Goal: Information Seeking & Learning: Learn about a topic

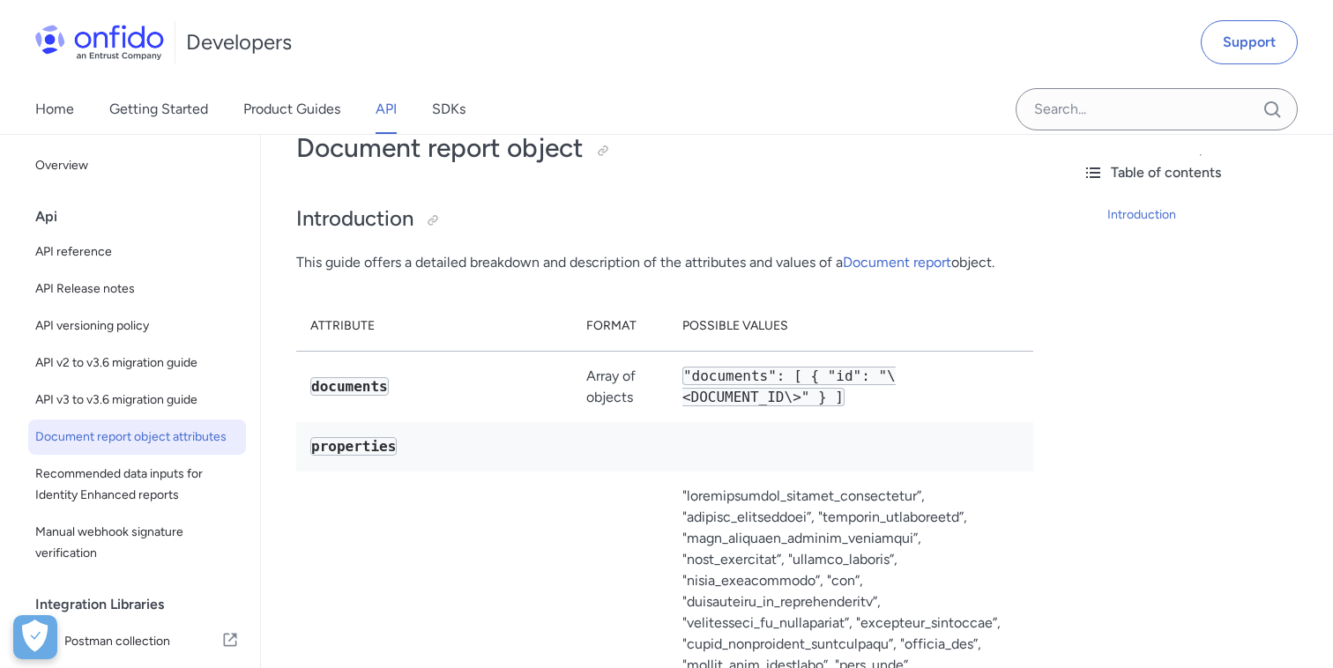
scroll to position [204, 0]
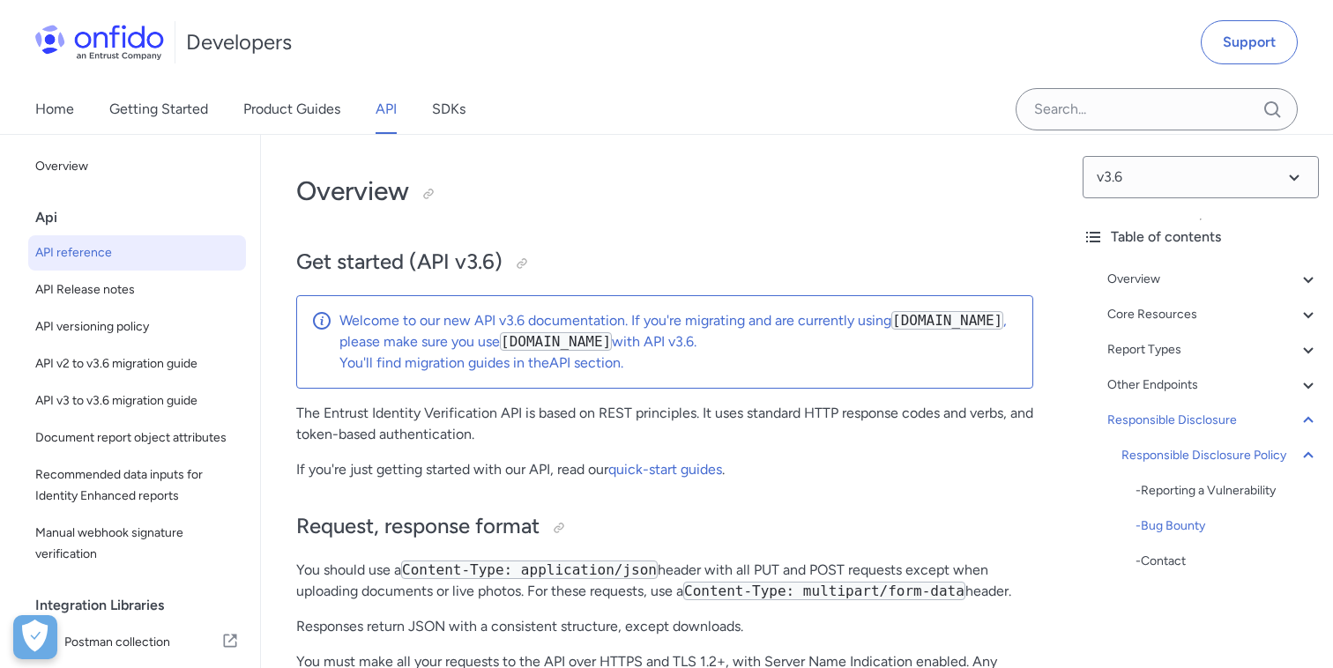
select select "http"
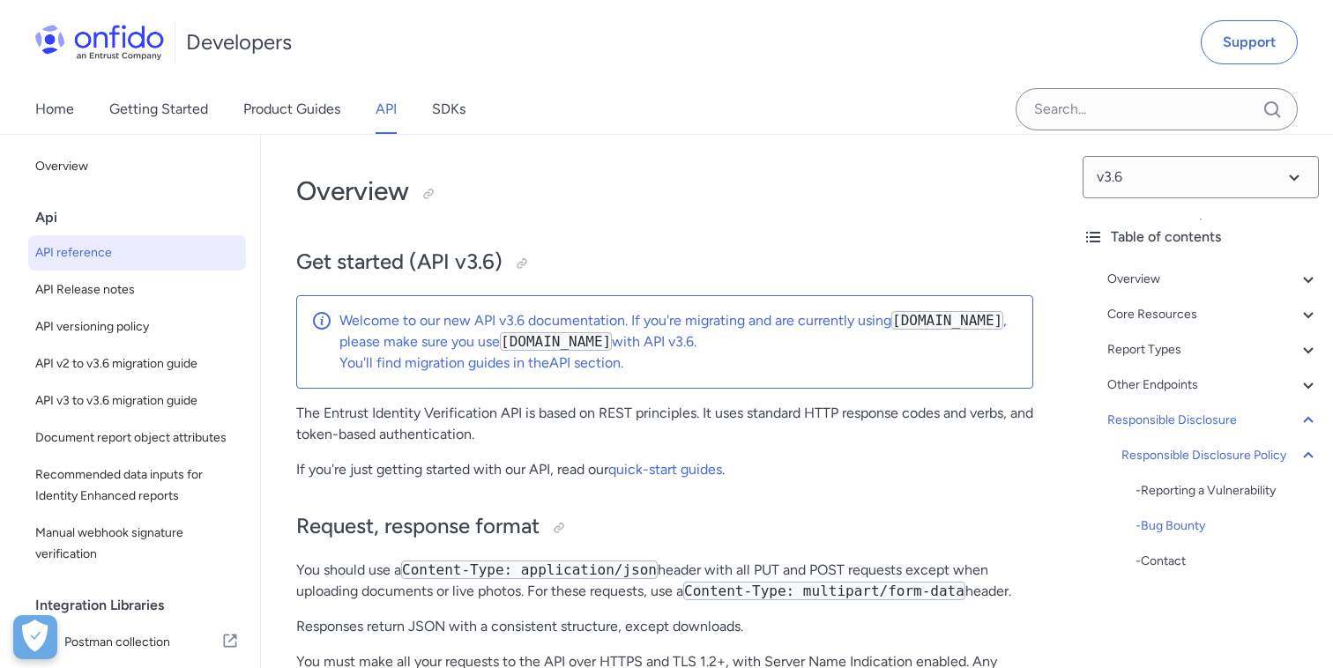
select select "http"
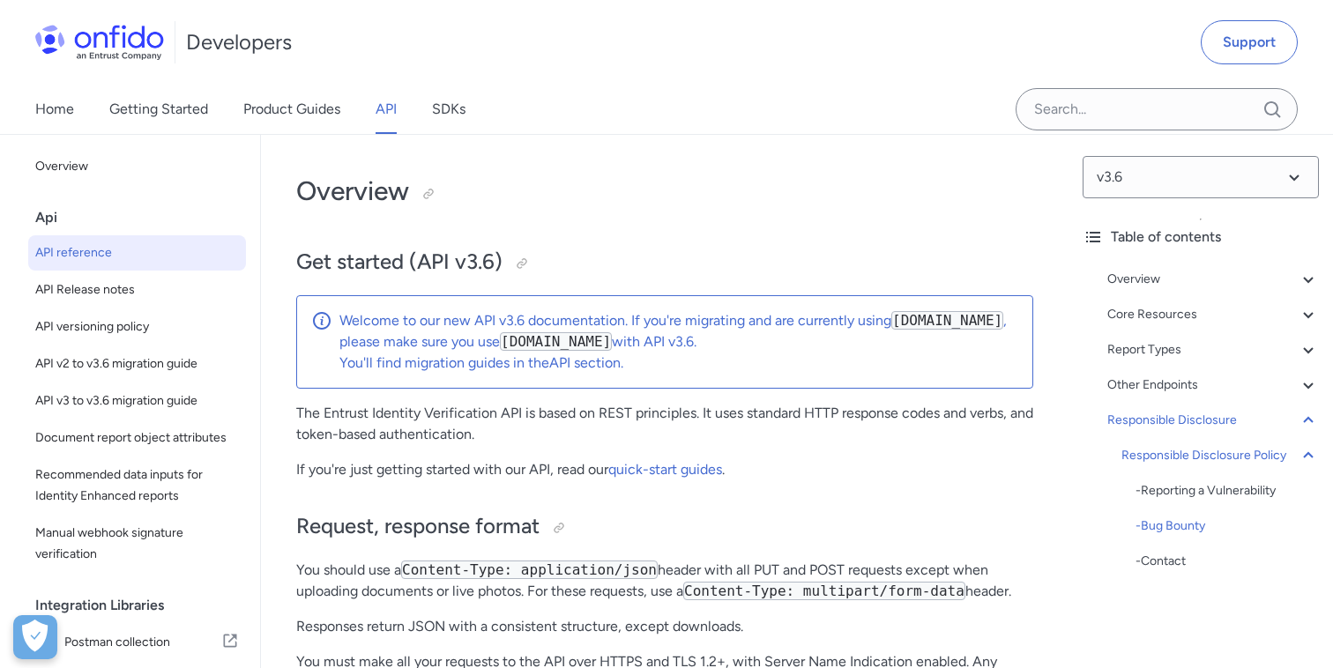
select select "http"
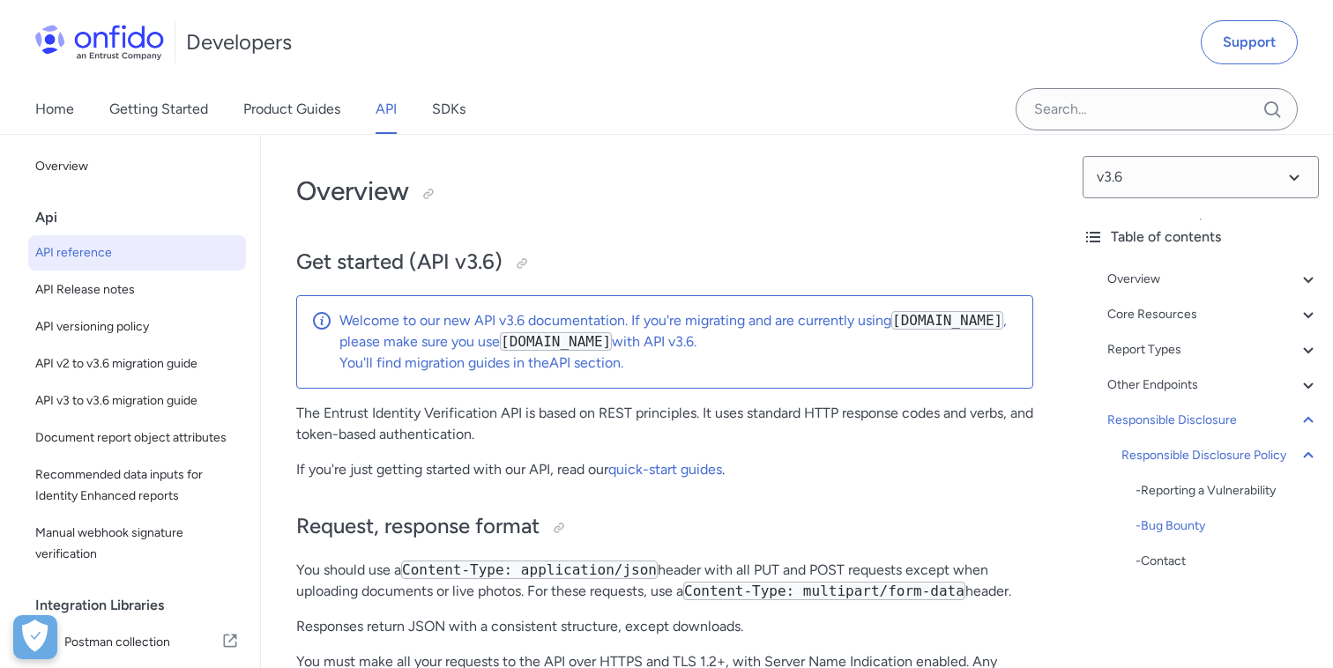
select select "http"
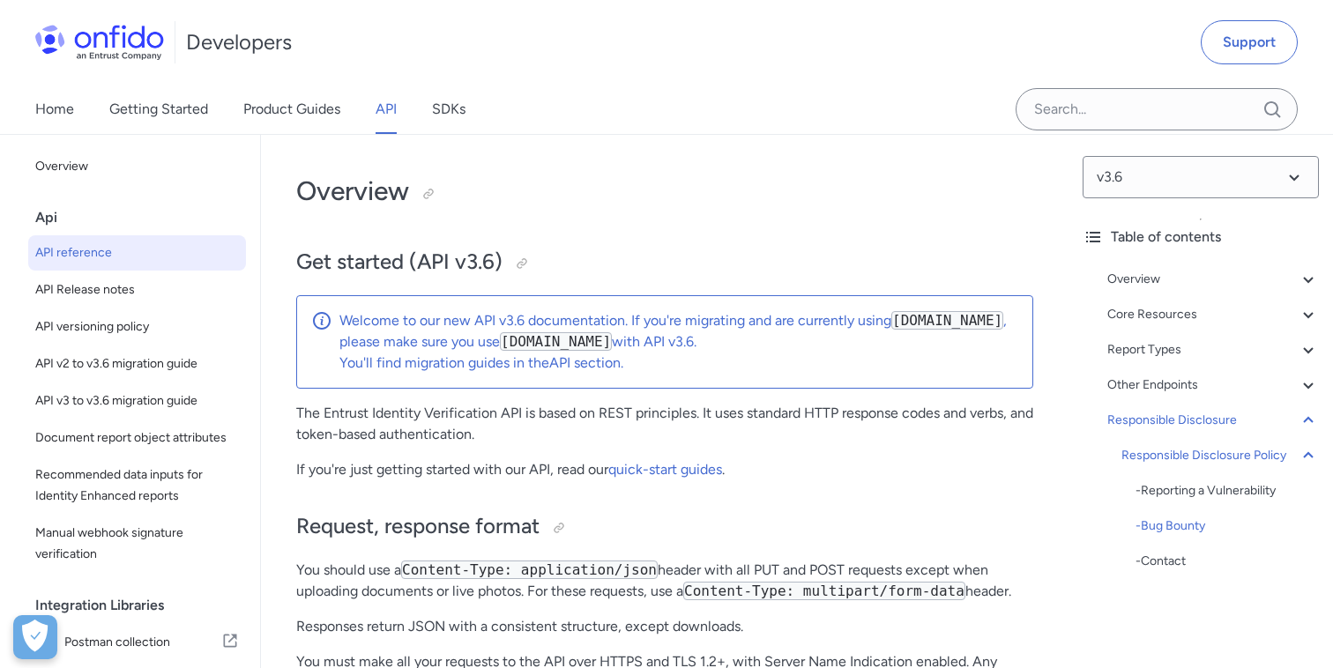
select select "http"
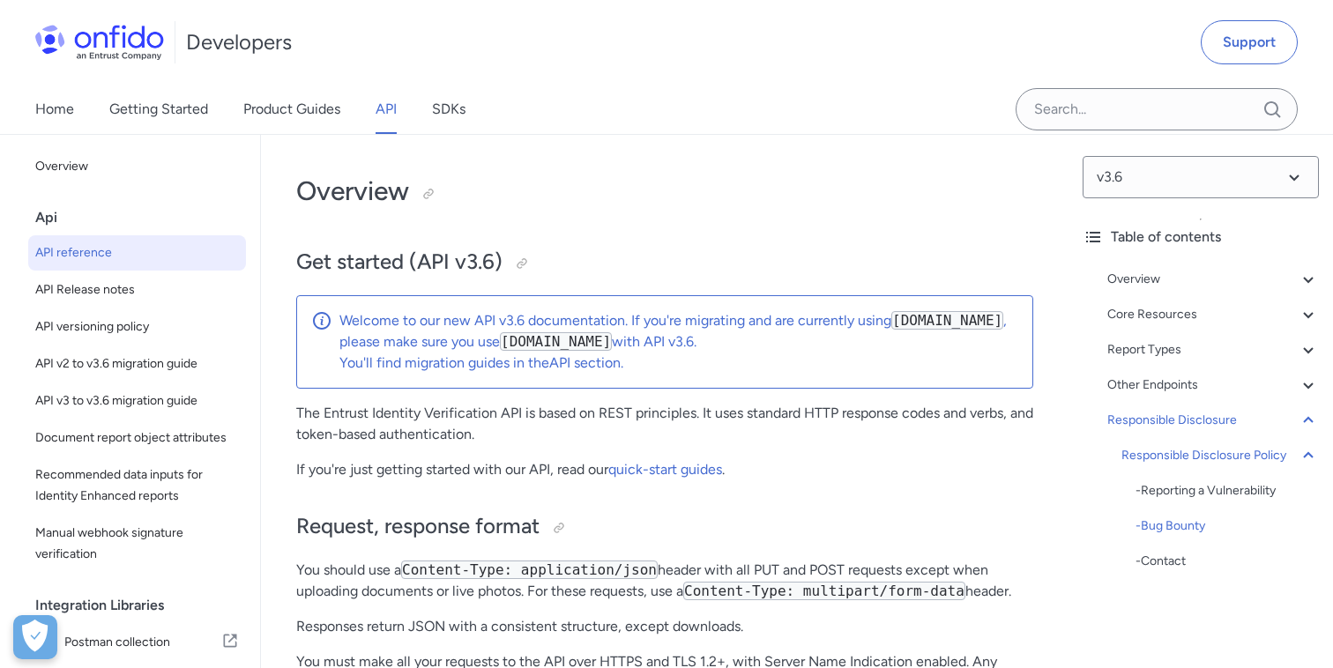
select select "http"
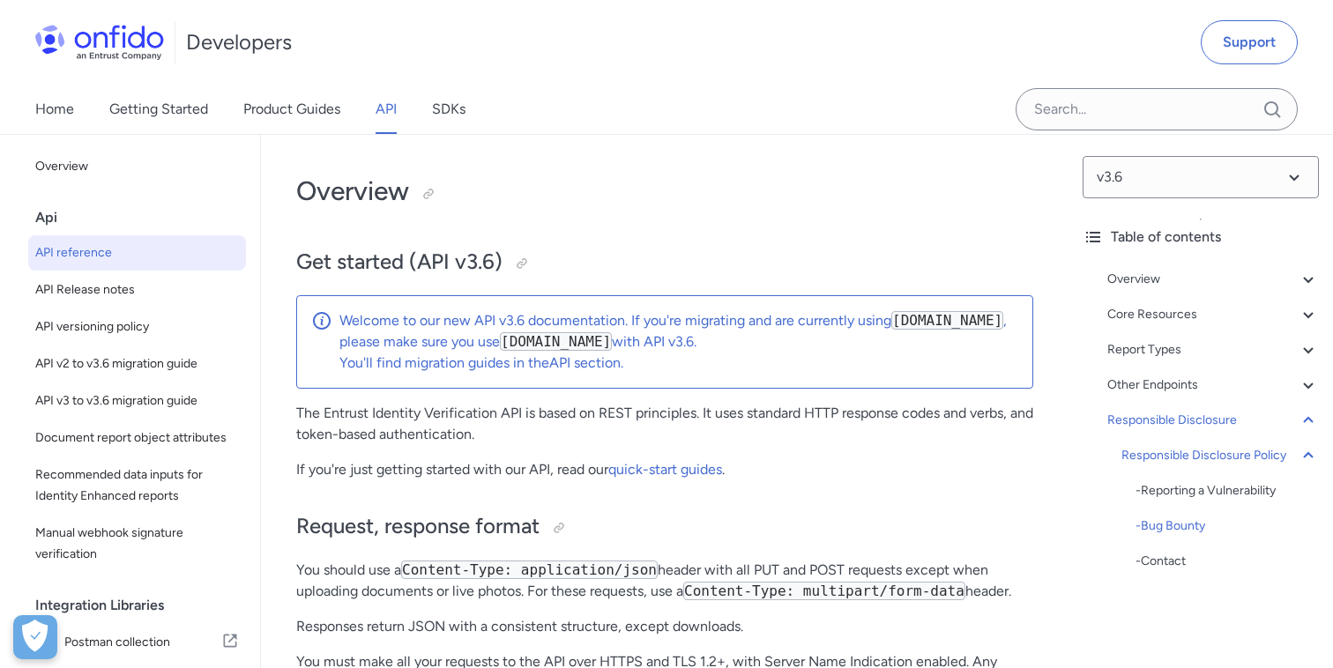
select select "http"
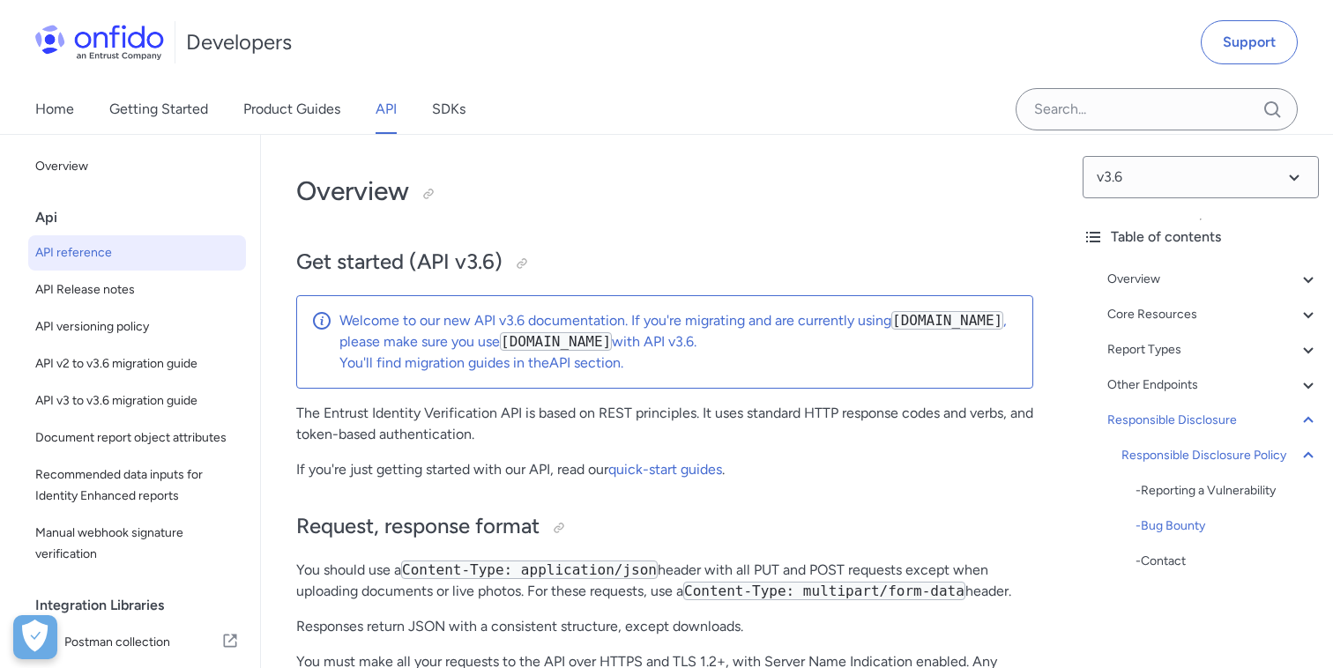
select select "http"
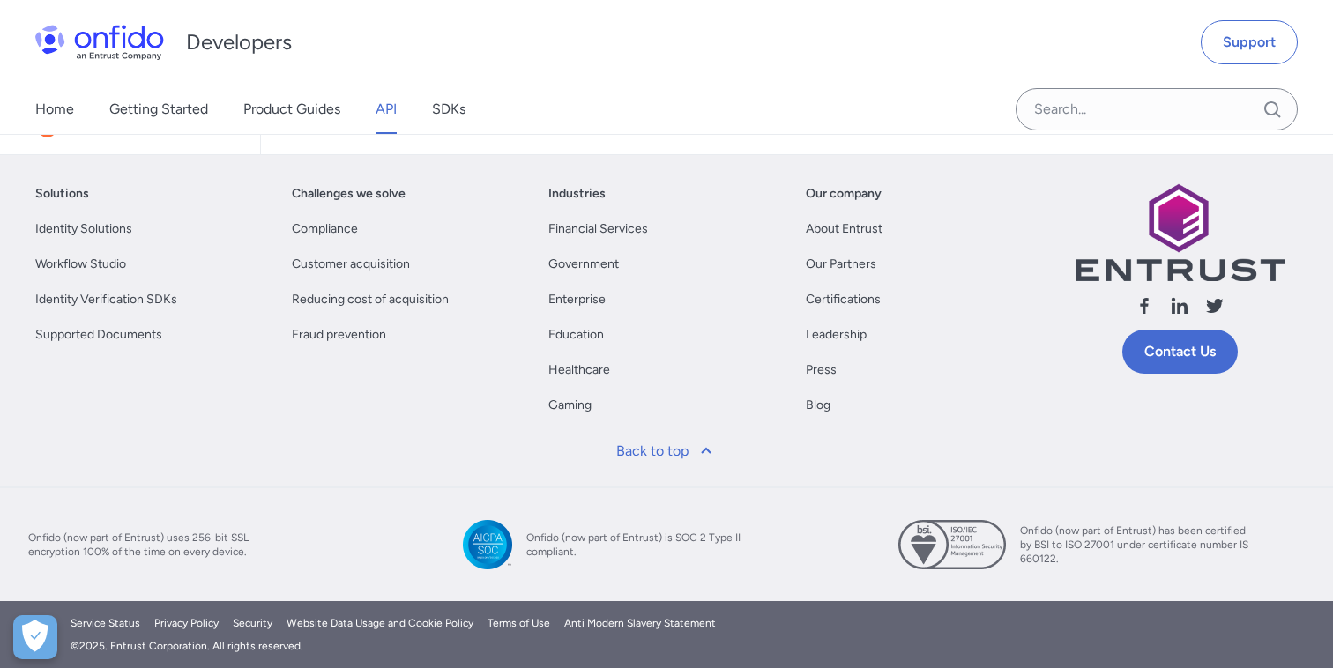
scroll to position [2, 0]
click at [68, 108] on link "Home" at bounding box center [54, 109] width 39 height 49
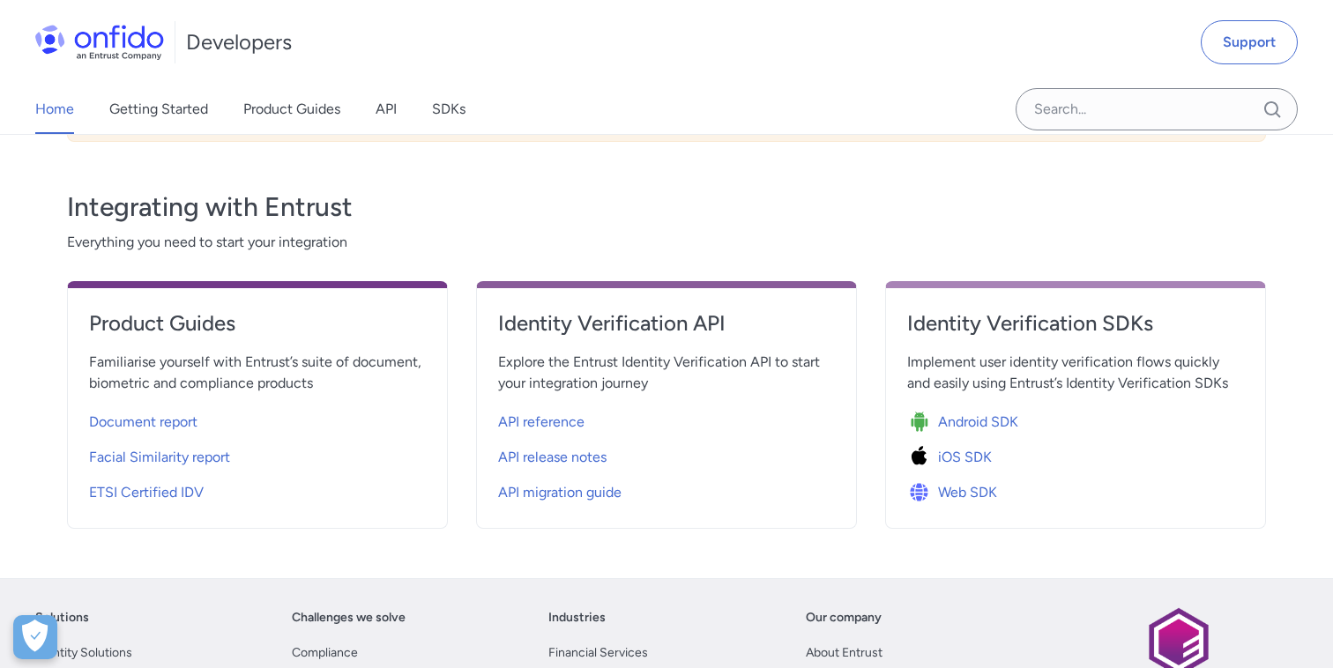
scroll to position [496, 0]
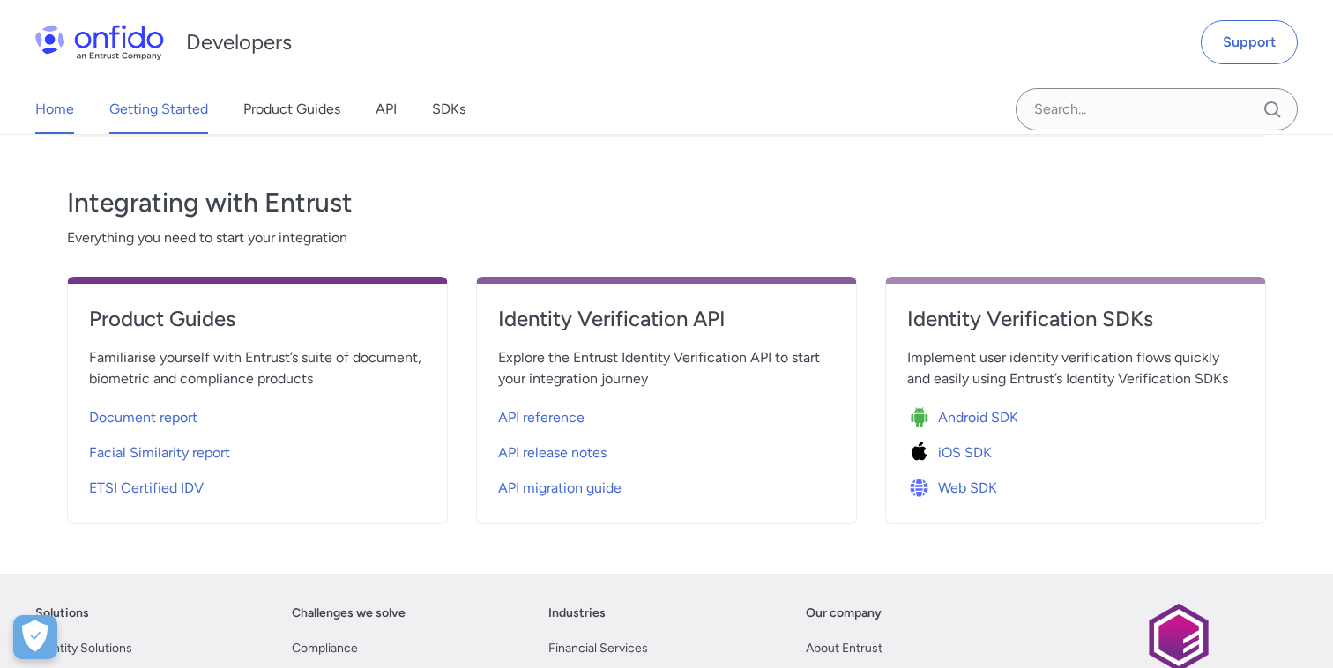
click at [137, 118] on link "Getting Started" at bounding box center [158, 109] width 99 height 49
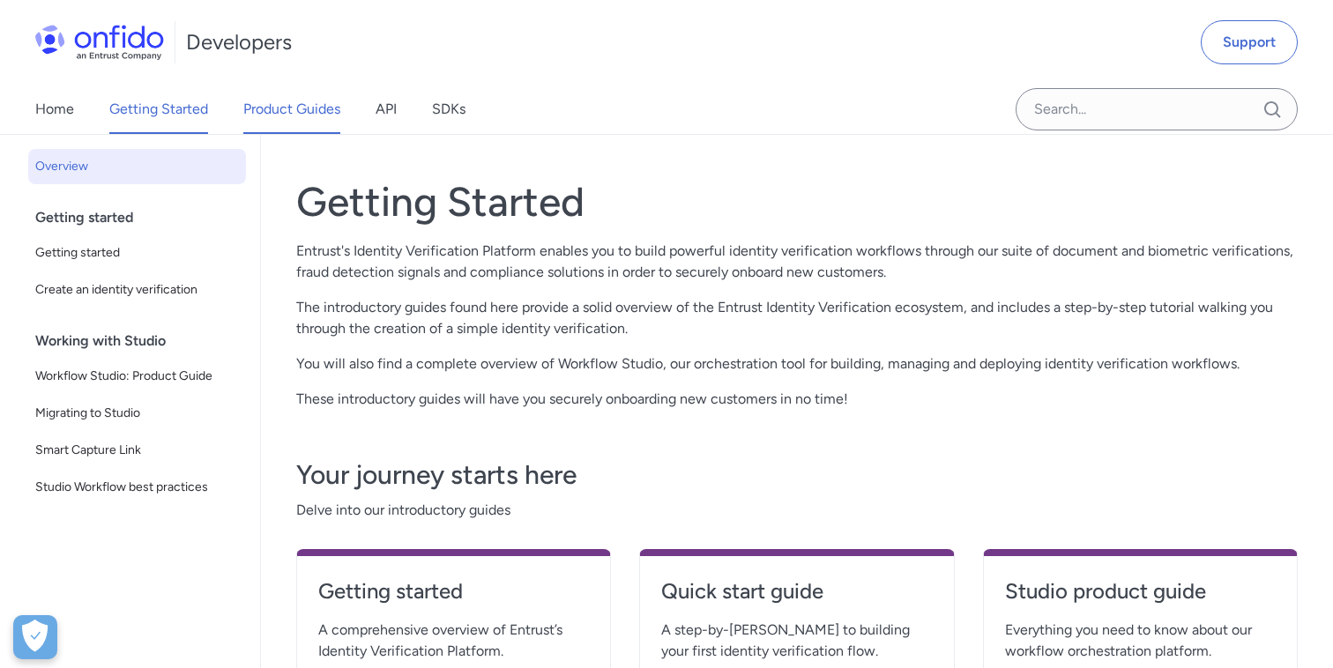
click at [281, 115] on link "Product Guides" at bounding box center [291, 109] width 97 height 49
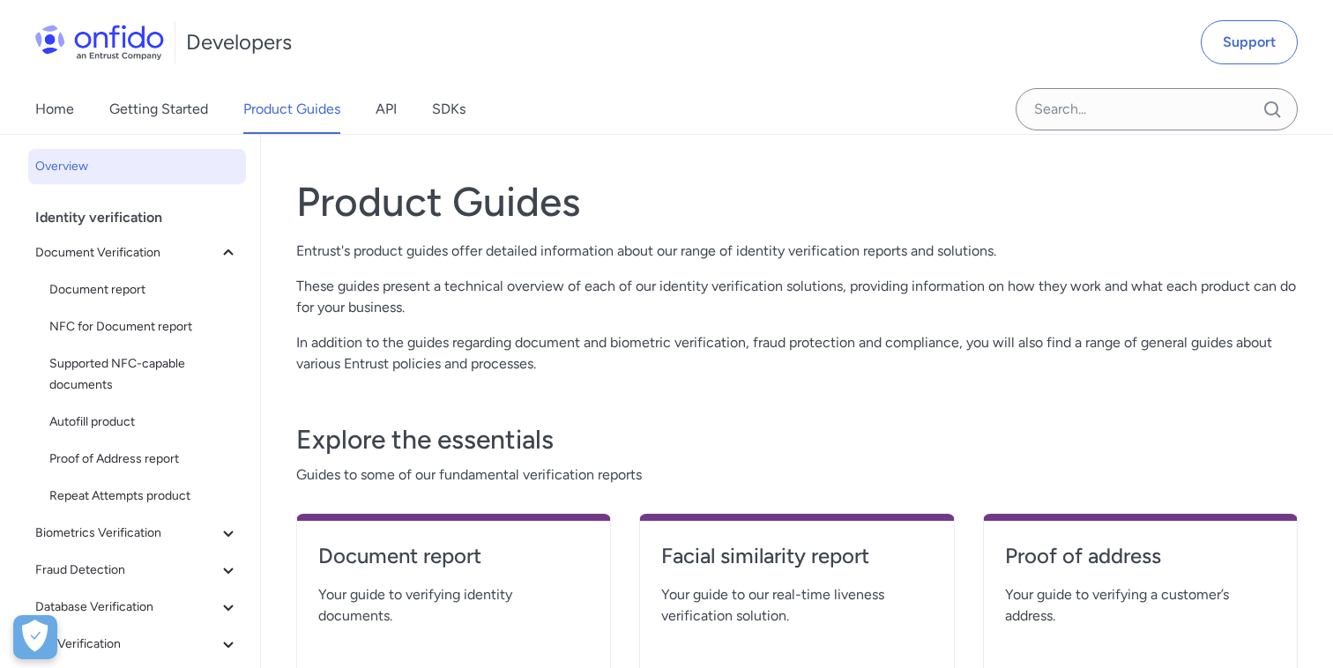
click at [221, 246] on icon at bounding box center [228, 252] width 21 height 21
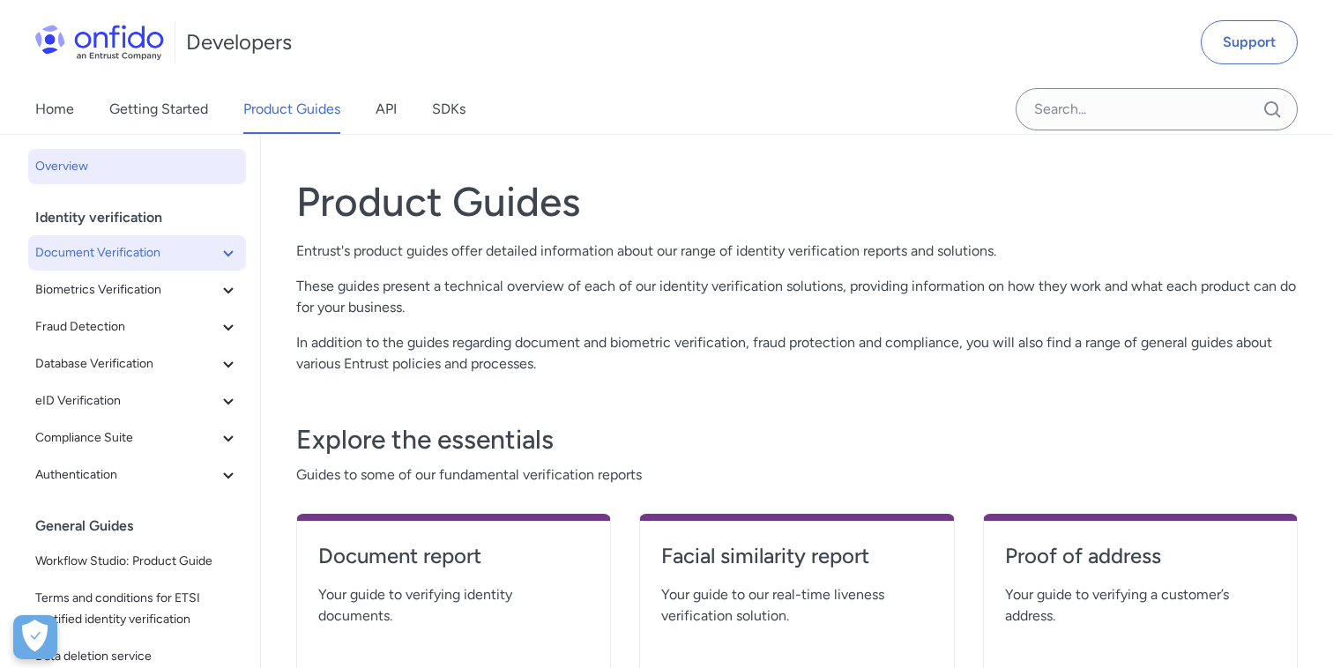
click at [134, 258] on span "Document Verification" at bounding box center [126, 252] width 182 height 21
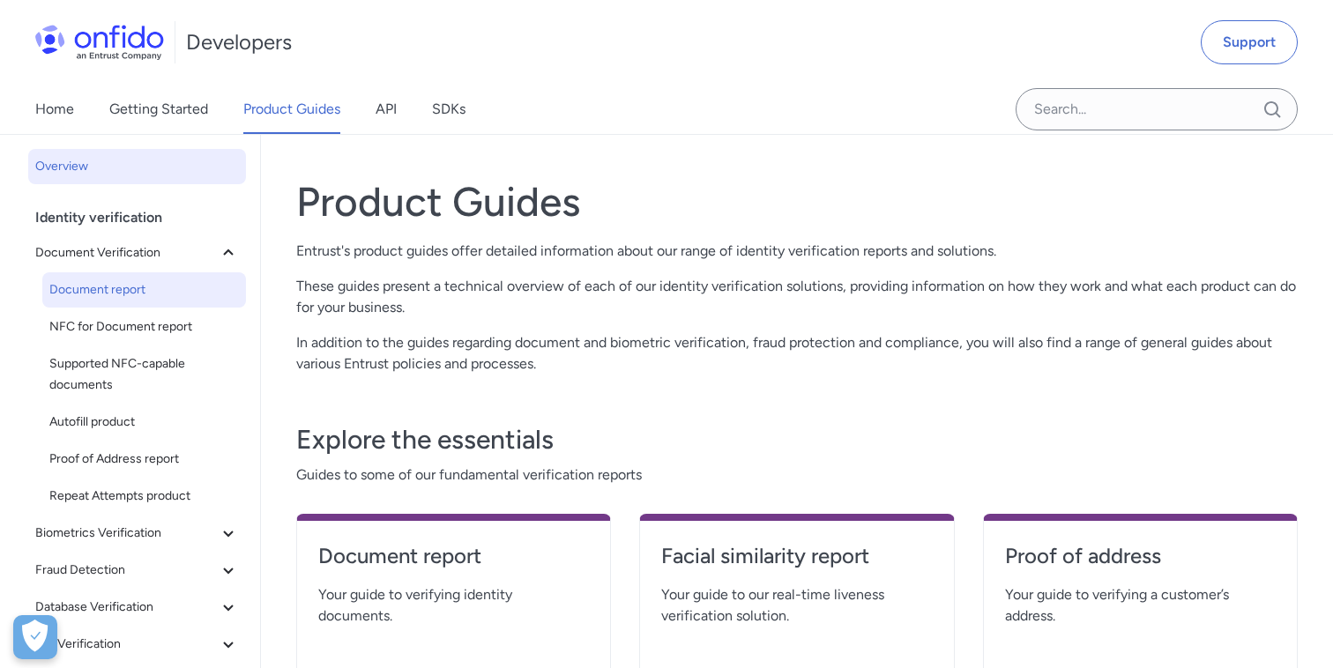
click at [124, 280] on span "Document report" at bounding box center [143, 289] width 189 height 21
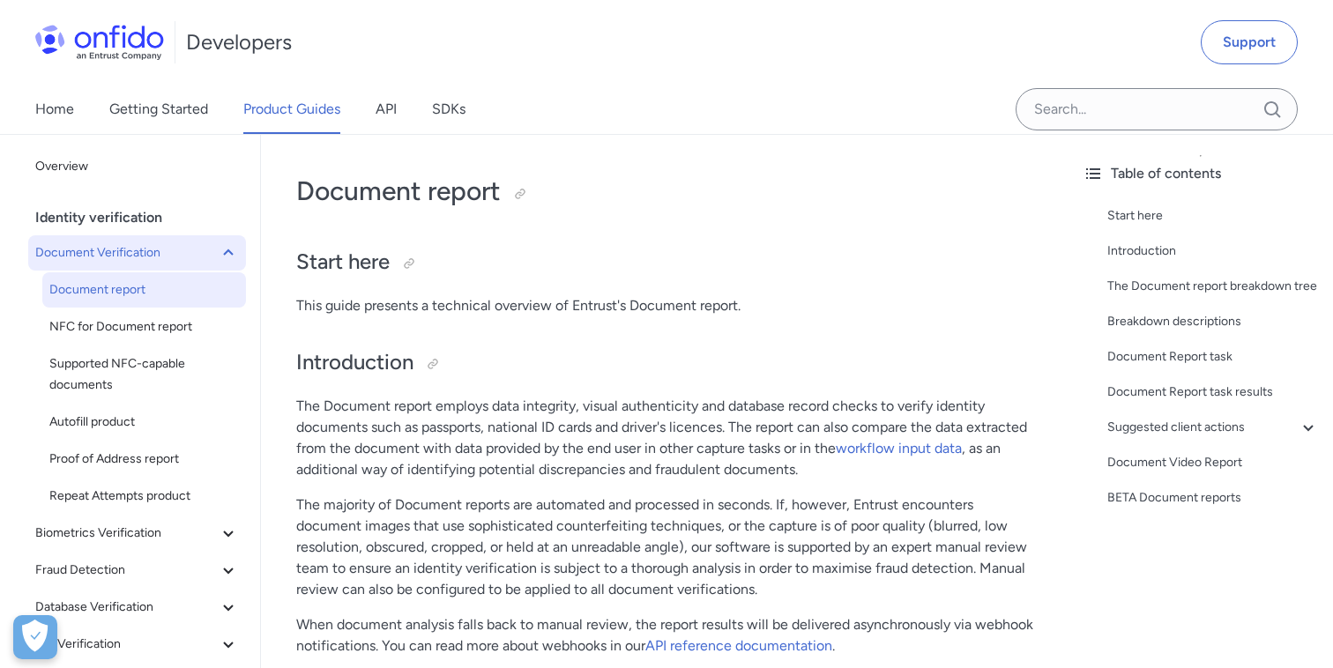
click at [235, 251] on icon at bounding box center [228, 252] width 21 height 21
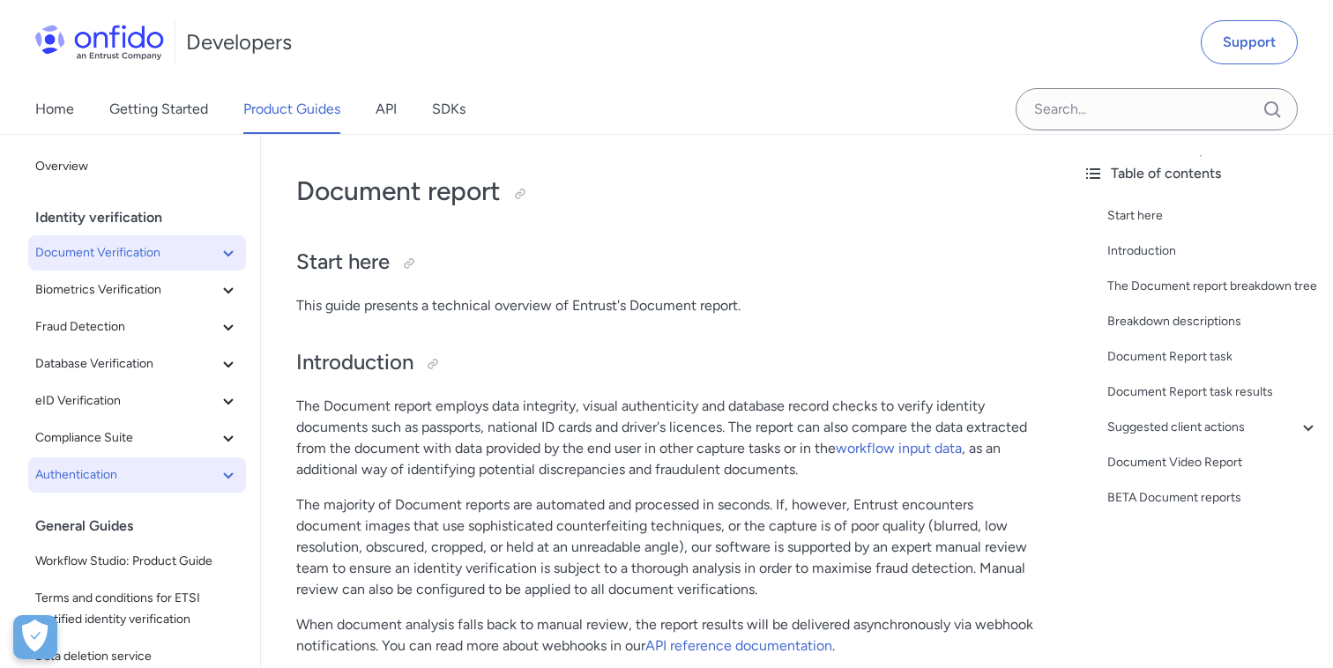
click at [220, 471] on icon at bounding box center [228, 474] width 21 height 21
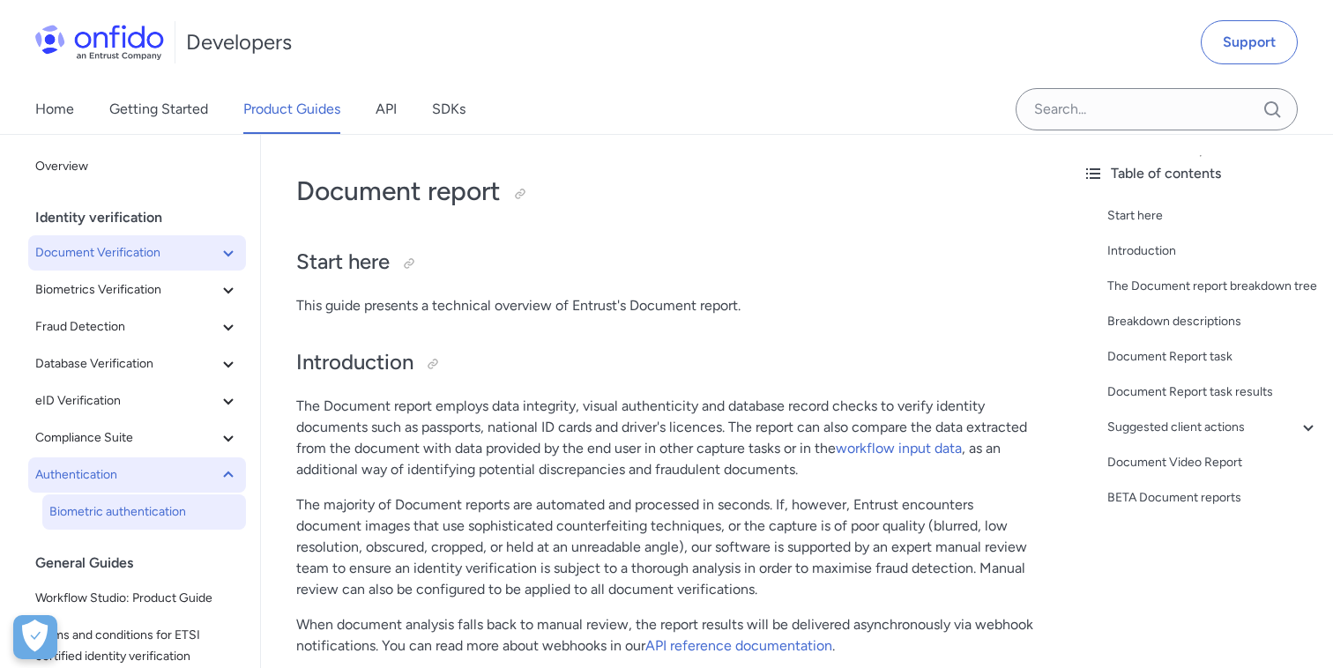
click at [184, 506] on span "Biometric authentication" at bounding box center [143, 512] width 189 height 21
